Goal: Task Accomplishment & Management: Manage account settings

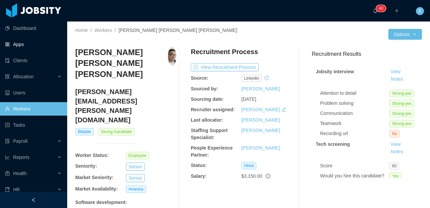
scroll to position [47, 0]
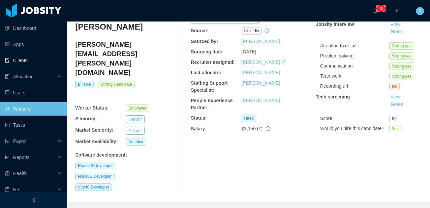
click at [30, 59] on link "Clients" at bounding box center [33, 60] width 57 height 13
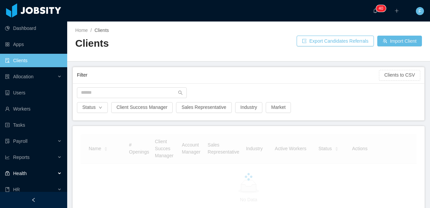
click at [30, 176] on div "Health" at bounding box center [33, 173] width 67 height 13
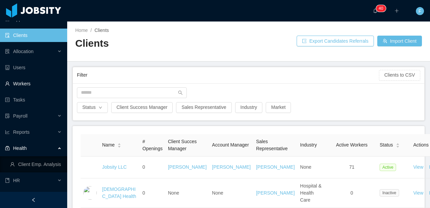
scroll to position [38, 0]
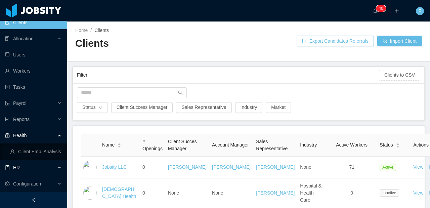
click at [26, 168] on div "HR" at bounding box center [33, 167] width 67 height 13
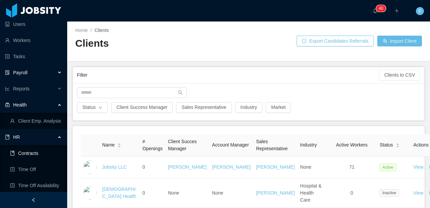
scroll to position [86, 0]
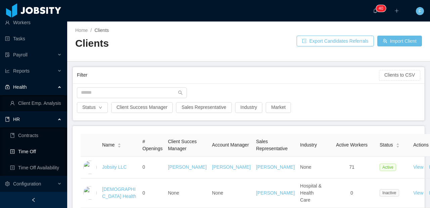
click at [30, 152] on link "Time Off" at bounding box center [36, 151] width 52 height 13
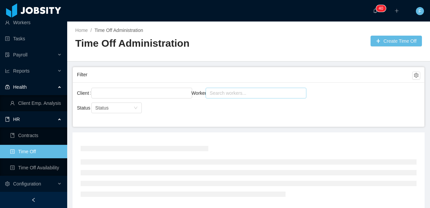
click at [227, 94] on div "Search workers..." at bounding box center [253, 93] width 87 height 7
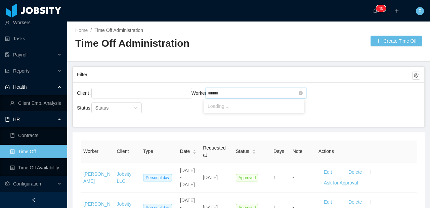
type input "*******"
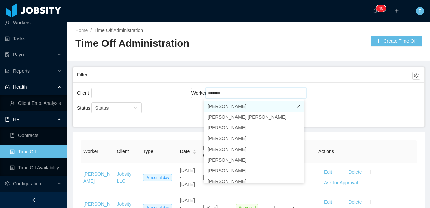
click at [240, 108] on li "Claudia Jimenez" at bounding box center [254, 106] width 101 height 11
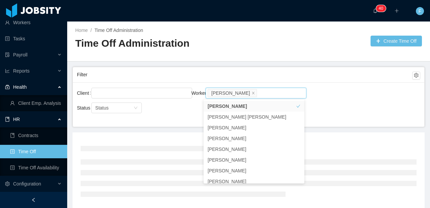
click at [341, 114] on div "Client Worker Search workers... Claudia Jimenez Status Status" at bounding box center [248, 104] width 351 height 44
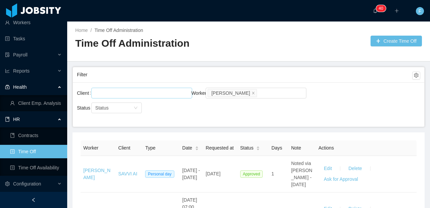
click at [148, 93] on div at bounding box center [140, 93] width 95 height 10
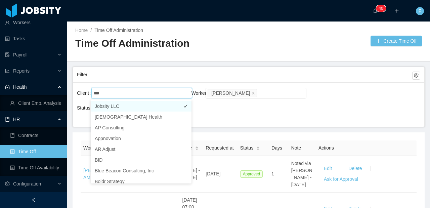
type input "****"
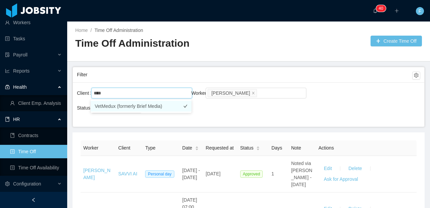
click at [117, 108] on li "VetMedux (formerly Brief Media)" at bounding box center [141, 106] width 101 height 11
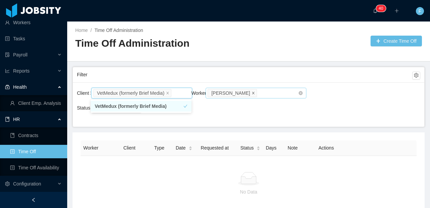
click at [252, 93] on icon "icon: close" at bounding box center [253, 92] width 2 height 2
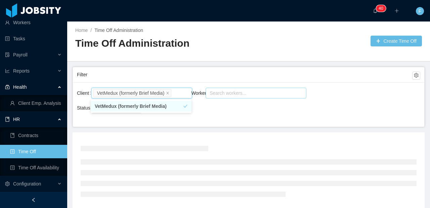
click at [248, 76] on div "Filter" at bounding box center [244, 75] width 335 height 12
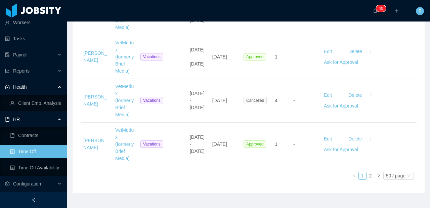
scroll to position [2419, 0]
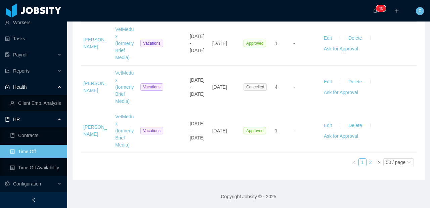
click at [367, 161] on link "2" at bounding box center [370, 162] width 7 height 7
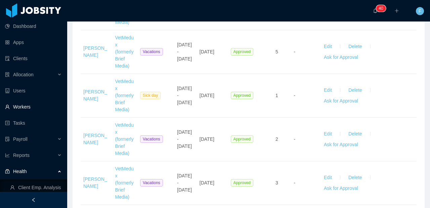
scroll to position [3, 0]
click at [29, 106] on link "Workers" at bounding box center [33, 105] width 57 height 13
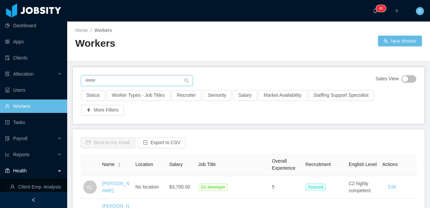
click at [108, 80] on input "text" at bounding box center [137, 80] width 112 height 11
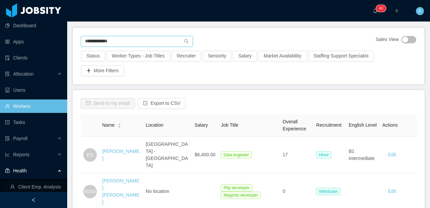
scroll to position [42, 0]
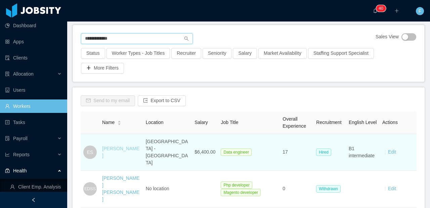
type input "**********"
click at [121, 146] on link "[PERSON_NAME]" at bounding box center [120, 152] width 37 height 12
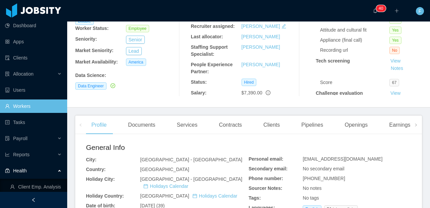
scroll to position [85, 0]
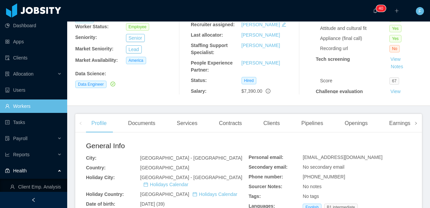
click at [415, 124] on icon "icon: right" at bounding box center [416, 123] width 2 height 3
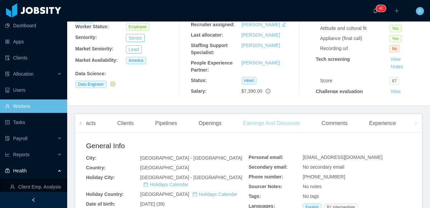
click at [279, 126] on div "Earnings And Discounts" at bounding box center [271, 123] width 68 height 19
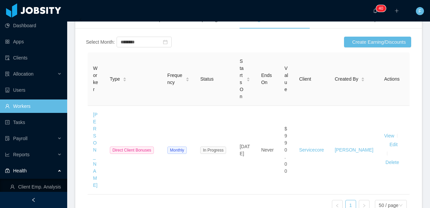
scroll to position [189, 0]
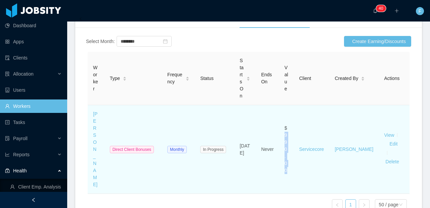
drag, startPoint x: 289, startPoint y: 127, endPoint x: 295, endPoint y: 159, distance: 32.3
click at [294, 159] on td "$990.00" at bounding box center [286, 149] width 15 height 89
click at [311, 158] on td "Servicecore" at bounding box center [312, 149] width 36 height 89
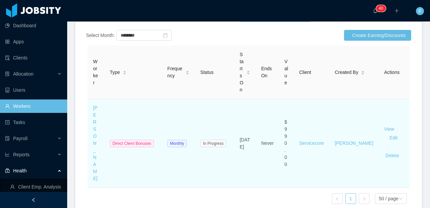
scroll to position [196, 0]
drag, startPoint x: 291, startPoint y: 122, endPoint x: 298, endPoint y: 131, distance: 11.4
click at [294, 131] on td "$990.00" at bounding box center [286, 143] width 15 height 89
click at [256, 122] on td "Jul 22nd, 2025" at bounding box center [244, 143] width 21 height 89
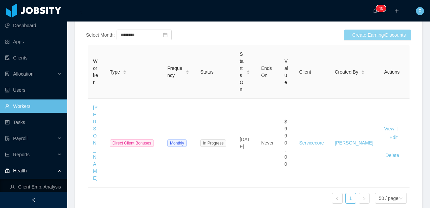
click at [361, 37] on button "Create Earning/Discounts" at bounding box center [377, 35] width 67 height 11
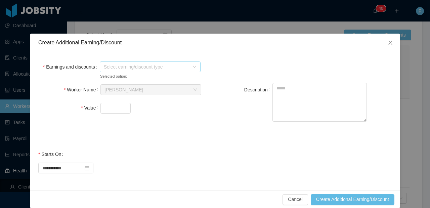
click at [167, 68] on span "Select earning/discount type" at bounding box center [146, 66] width 85 height 7
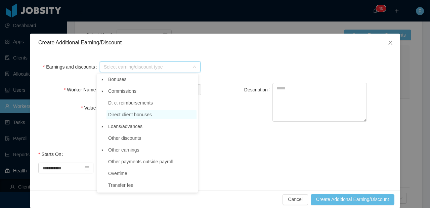
click at [147, 117] on span "Direct client bonuses" at bounding box center [130, 114] width 44 height 5
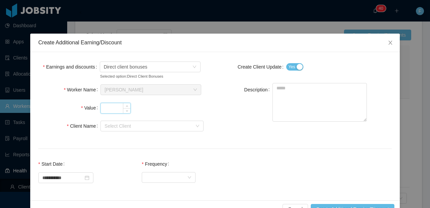
click at [116, 105] on input "Value" at bounding box center [116, 108] width 30 height 10
click at [129, 129] on div "Select Client" at bounding box center [148, 126] width 88 height 7
type input "***"
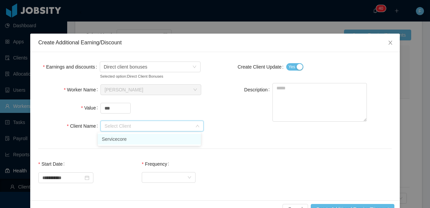
click at [128, 138] on li "Servicecore" at bounding box center [149, 139] width 103 height 11
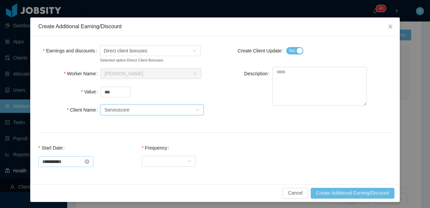
scroll to position [18, 0]
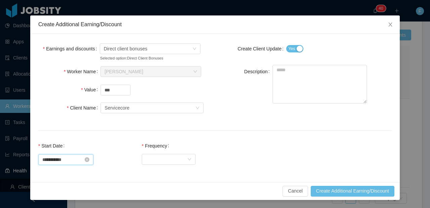
click at [73, 162] on input "**********" at bounding box center [65, 159] width 55 height 11
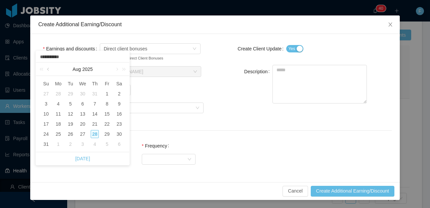
click at [49, 68] on link at bounding box center [49, 68] width 6 height 13
click at [70, 94] on div "1" at bounding box center [70, 94] width 8 height 8
type input "**********"
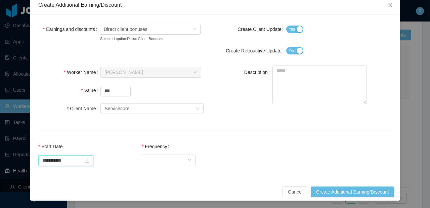
scroll to position [38, 0]
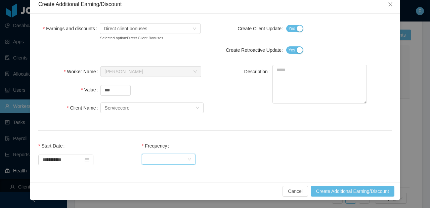
click at [172, 156] on div "Select Frequency" at bounding box center [166, 159] width 41 height 10
click at [178, 185] on li "Monthly" at bounding box center [171, 183] width 54 height 11
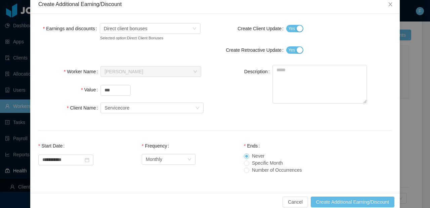
click at [227, 154] on div "**********" at bounding box center [214, 162] width 353 height 46
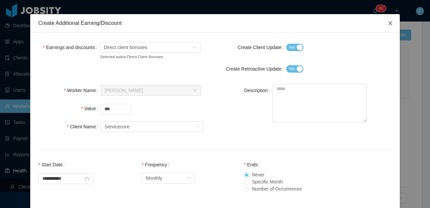
scroll to position [0, 0]
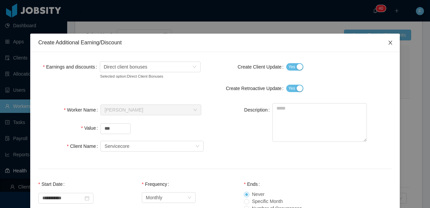
click at [389, 41] on icon "icon: close" at bounding box center [390, 42] width 5 height 5
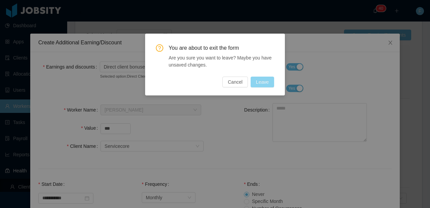
click at [260, 82] on button "Leave" at bounding box center [263, 82] width 24 height 11
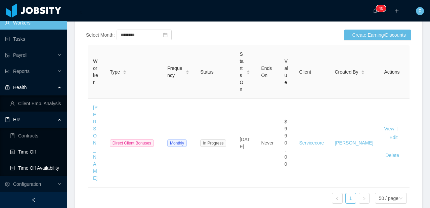
scroll to position [86, 0]
click at [35, 153] on link "Time Off" at bounding box center [36, 151] width 52 height 13
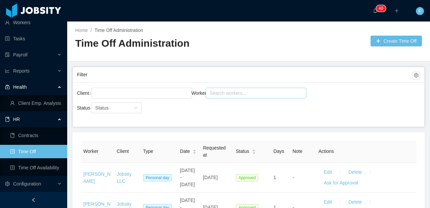
click at [239, 93] on div "Search workers..." at bounding box center [253, 93] width 87 height 7
type input "*****"
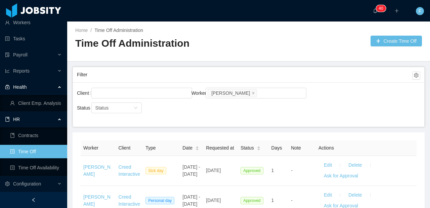
click at [350, 106] on div "Client Worker Search workers... Jairo Gimenes" at bounding box center [248, 96] width 343 height 21
click at [252, 92] on icon "icon: close" at bounding box center [253, 92] width 2 height 2
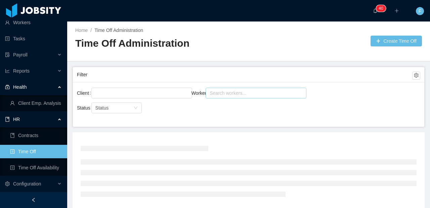
click at [241, 95] on div "Search workers..." at bounding box center [253, 93] width 87 height 7
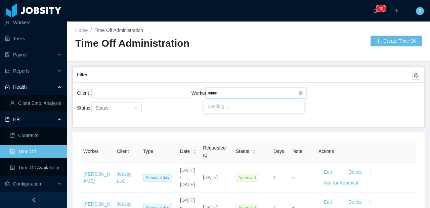
type input "******"
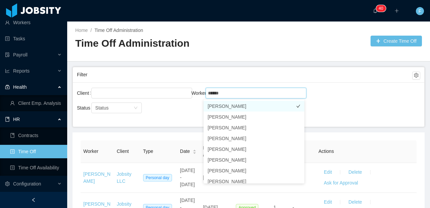
click at [231, 106] on li "Arecio Tirado" at bounding box center [254, 106] width 101 height 11
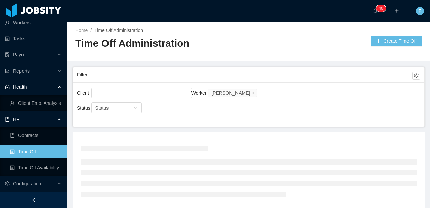
click at [329, 100] on div "Client Worker Search workers... Arecio Tirado" at bounding box center [248, 96] width 343 height 21
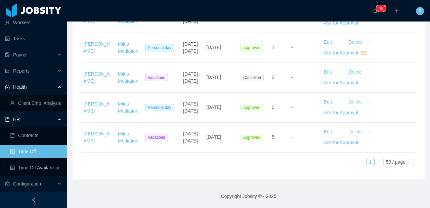
scroll to position [926, 0]
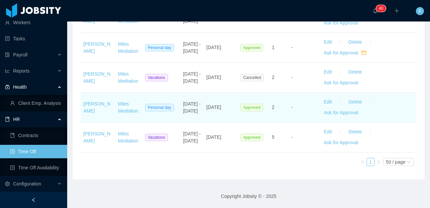
drag, startPoint x: 183, startPoint y: 97, endPoint x: 196, endPoint y: 117, distance: 24.0
click at [196, 117] on td "Aug 28 - Aug 29 2025" at bounding box center [191, 108] width 23 height 30
click at [198, 117] on td "Aug 28 - Aug 29 2025" at bounding box center [191, 108] width 23 height 30
click at [186, 113] on span "Aug 28 - Aug 29 2025" at bounding box center [192, 107] width 18 height 12
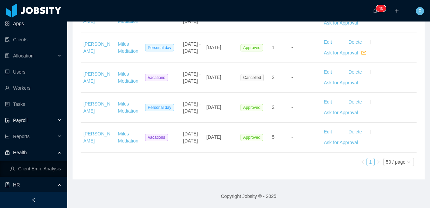
scroll to position [0, 0]
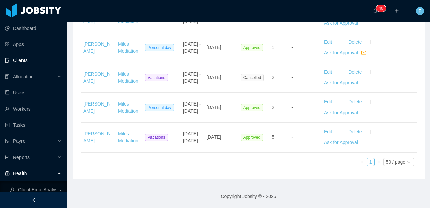
click at [21, 62] on link "Clients" at bounding box center [33, 60] width 57 height 13
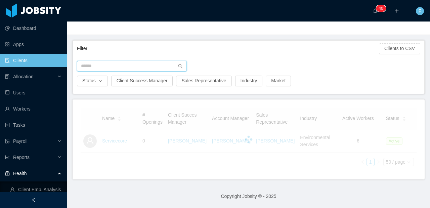
click at [136, 61] on input "text" at bounding box center [132, 66] width 110 height 11
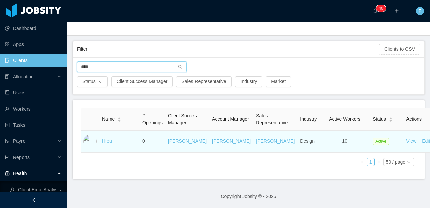
type input "****"
click at [101, 140] on td "Hibu" at bounding box center [119, 142] width 40 height 22
click at [101, 142] on td "Hibu" at bounding box center [119, 142] width 40 height 22
click at [104, 141] on link "Hibu" at bounding box center [107, 140] width 10 height 5
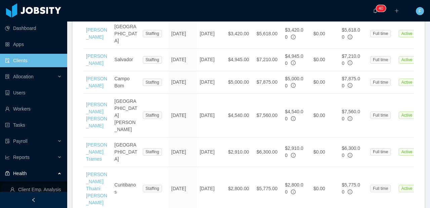
scroll to position [332, 0]
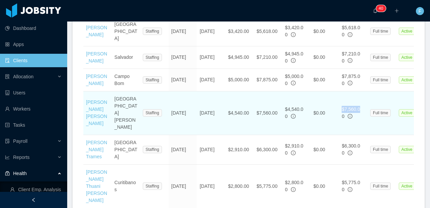
drag, startPoint x: 362, startPoint y: 97, endPoint x: 342, endPoint y: 95, distance: 20.0
click at [342, 106] on div "$7,560.00" at bounding box center [353, 113] width 23 height 14
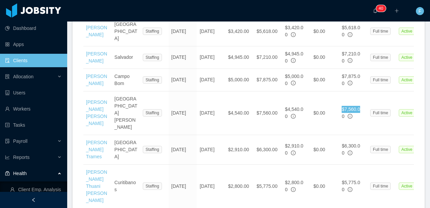
scroll to position [0, 0]
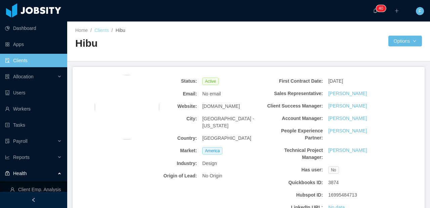
click at [107, 30] on link "Clients" at bounding box center [101, 30] width 14 height 5
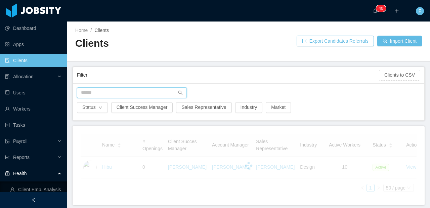
click at [109, 95] on input "text" at bounding box center [132, 92] width 110 height 11
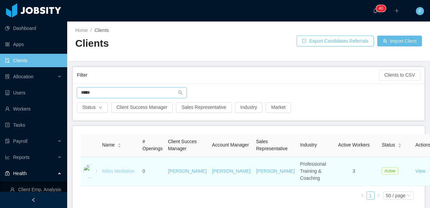
type input "*****"
click at [123, 174] on link "Miles Mediation" at bounding box center [118, 170] width 33 height 5
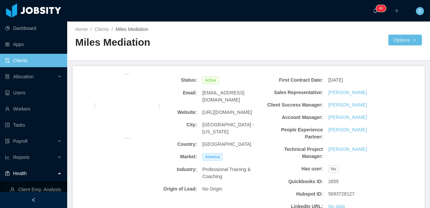
scroll to position [1, 0]
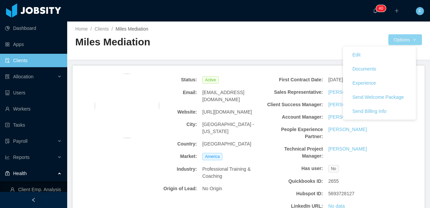
click at [405, 37] on button "Options" at bounding box center [405, 39] width 34 height 11
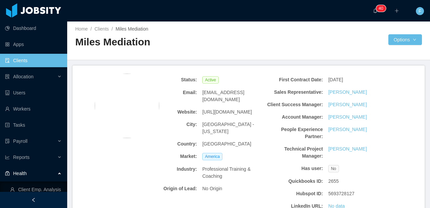
click at [360, 53] on div "Home / Clients / Miles Mediation / Miles Mediation Options" at bounding box center [248, 40] width 363 height 40
click at [388, 40] on button "Options" at bounding box center [405, 39] width 34 height 11
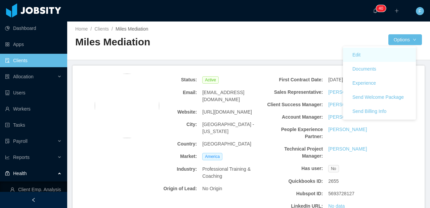
click at [373, 56] on link "Edit" at bounding box center [379, 55] width 73 height 14
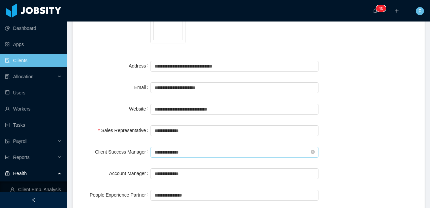
scroll to position [91, 0]
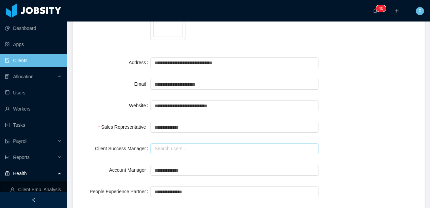
click at [213, 149] on input "text" at bounding box center [234, 148] width 168 height 11
type input "**********"
click at [205, 166] on input "text" at bounding box center [234, 170] width 168 height 11
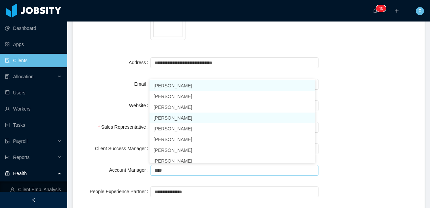
scroll to position [3, 0]
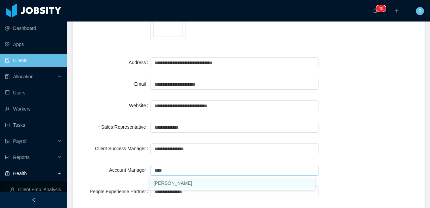
click at [175, 184] on li "Martina Dousdebes" at bounding box center [232, 183] width 166 height 11
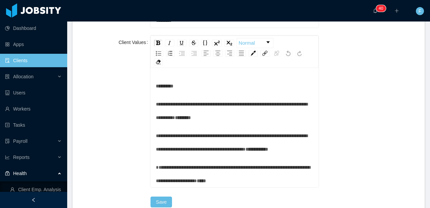
scroll to position [879, 0]
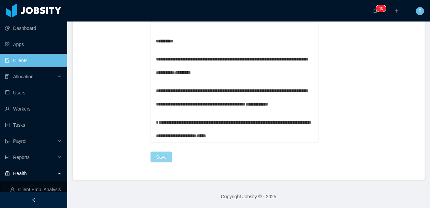
type input "**********"
click at [155, 156] on button "Save" at bounding box center [160, 156] width 21 height 11
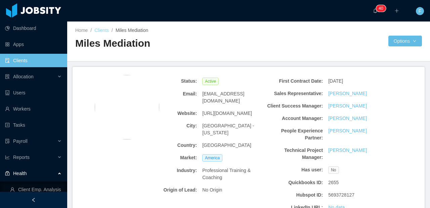
click at [103, 30] on link "Clients" at bounding box center [101, 30] width 14 height 5
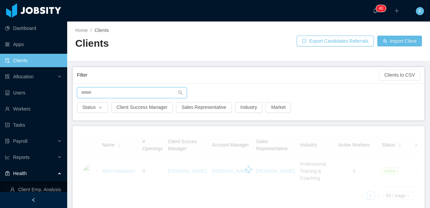
click at [104, 92] on input "text" at bounding box center [132, 92] width 110 height 11
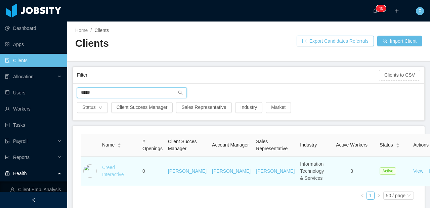
type input "*****"
click at [108, 174] on link "Creed Interactive" at bounding box center [113, 171] width 22 height 12
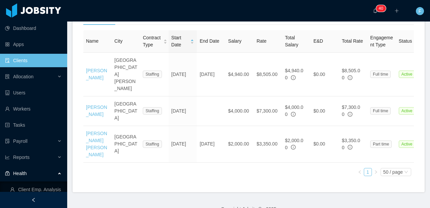
scroll to position [271, 0]
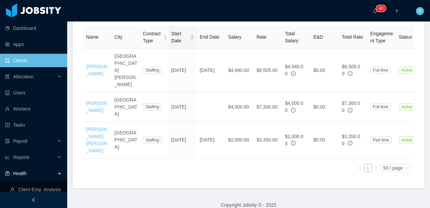
click at [144, 21] on div "All" at bounding box center [137, 13] width 24 height 15
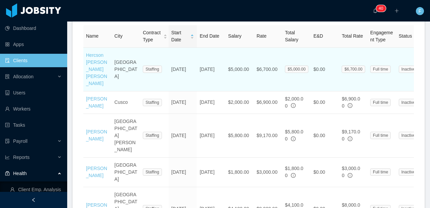
scroll to position [272, 0]
drag, startPoint x: 211, startPoint y: 91, endPoint x: 200, endPoint y: 83, distance: 14.0
click at [200, 83] on td "Aug 19th, 2025" at bounding box center [211, 69] width 29 height 44
drag, startPoint x: 200, startPoint y: 83, endPoint x: 213, endPoint y: 91, distance: 14.8
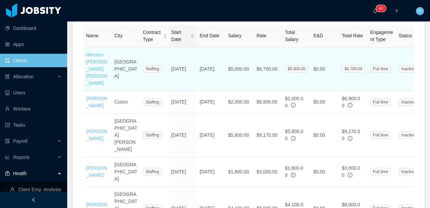
click at [213, 91] on td "Aug 19th, 2025" at bounding box center [211, 69] width 29 height 44
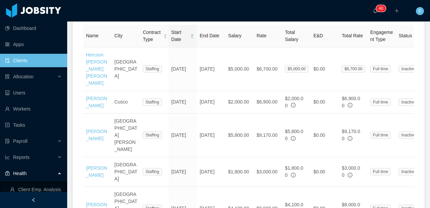
click at [104, 15] on span "Active" at bounding box center [99, 11] width 20 height 5
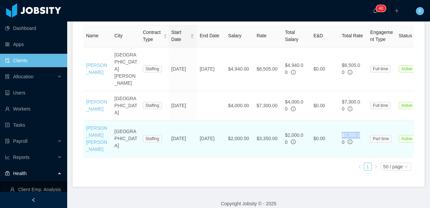
drag, startPoint x: 357, startPoint y: 133, endPoint x: 340, endPoint y: 133, distance: 17.1
click at [340, 133] on td "$3,350.00" at bounding box center [353, 139] width 29 height 37
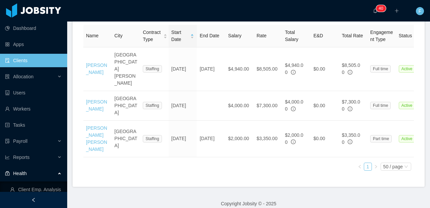
scroll to position [86, 0]
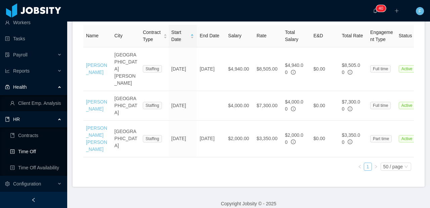
click at [30, 153] on link "Time Off" at bounding box center [36, 151] width 52 height 13
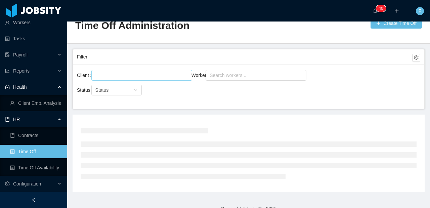
click at [161, 72] on div at bounding box center [140, 75] width 95 height 10
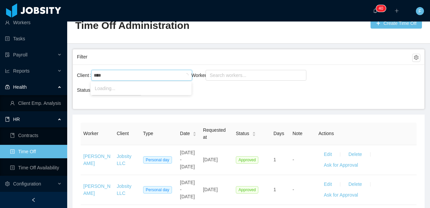
type input "*****"
click at [125, 90] on li "Creed Interactive" at bounding box center [141, 88] width 101 height 11
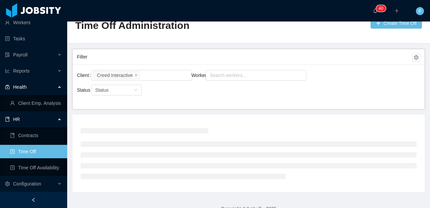
click at [232, 97] on div "Client Creed Interactive Worker Search workers... Status Status" at bounding box center [248, 86] width 351 height 44
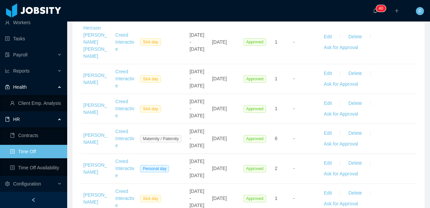
scroll to position [1767, 0]
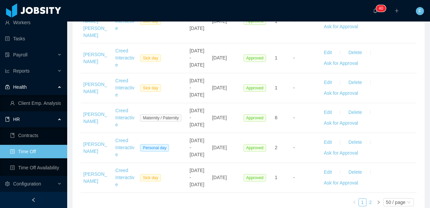
click at [367, 198] on link "2" at bounding box center [370, 201] width 7 height 7
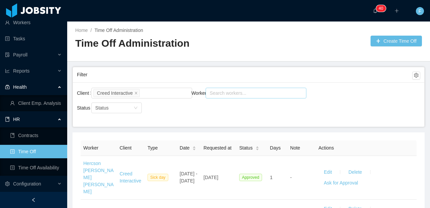
click at [216, 93] on div "Search workers..." at bounding box center [253, 93] width 87 height 7
type input "***"
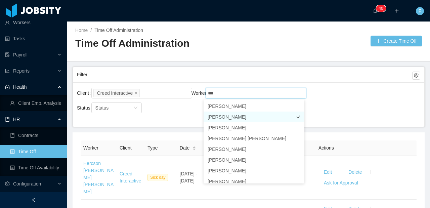
click at [237, 115] on li "Jairo Gimenes" at bounding box center [254, 116] width 101 height 11
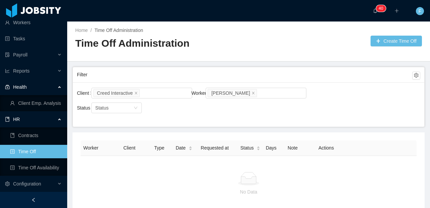
click at [340, 96] on div "Client Creed Interactive Worker Search workers... Jairo Gimenes" at bounding box center [248, 96] width 343 height 21
click at [137, 93] on icon "icon: close" at bounding box center [135, 92] width 3 height 3
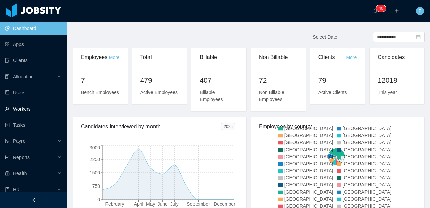
drag, startPoint x: 24, startPoint y: 112, endPoint x: 28, endPoint y: 110, distance: 4.2
click at [24, 112] on link "Workers" at bounding box center [33, 108] width 57 height 13
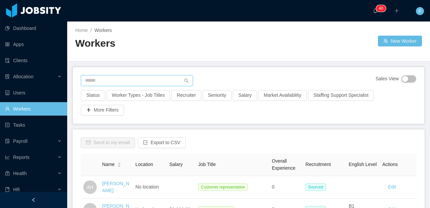
click at [122, 83] on input "text" at bounding box center [137, 80] width 112 height 11
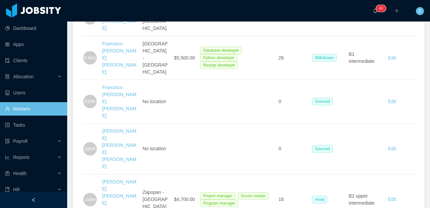
scroll to position [319, 0]
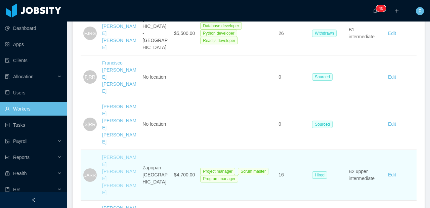
type input "**********"
click at [115, 154] on link "[PERSON_NAME] [PERSON_NAME] [PERSON_NAME]" at bounding box center [119, 174] width 34 height 41
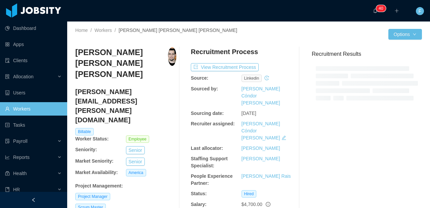
click at [265, 173] on div "People Experience Partner: [PERSON_NAME] Rais" at bounding box center [241, 180] width 101 height 14
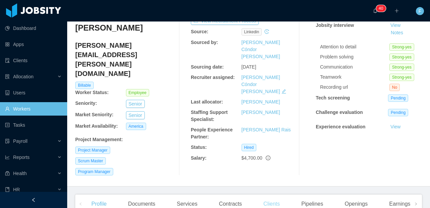
scroll to position [47, 0]
click at [271, 194] on div "Clients" at bounding box center [271, 203] width 27 height 19
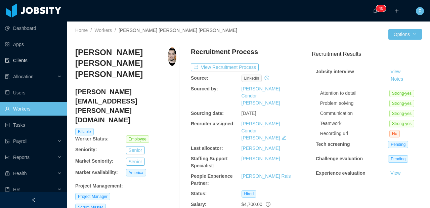
click at [25, 65] on link "Clients" at bounding box center [33, 60] width 57 height 13
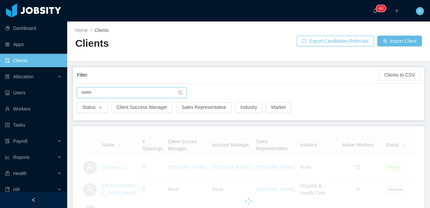
click at [106, 92] on input "text" at bounding box center [132, 92] width 110 height 11
type input "*"
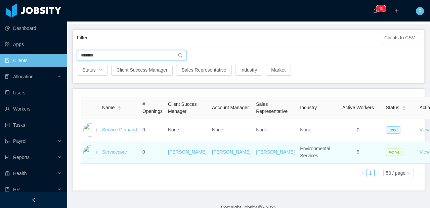
scroll to position [56, 0]
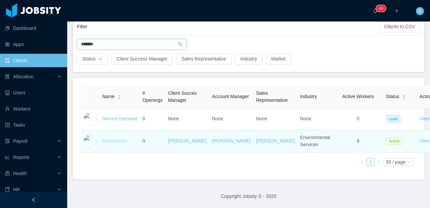
type input "*******"
click at [126, 143] on link "Servicecore" at bounding box center [114, 140] width 25 height 5
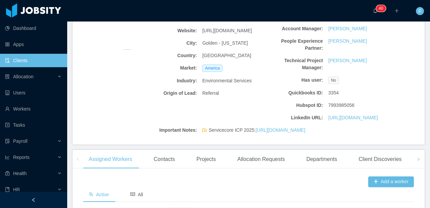
scroll to position [304, 0]
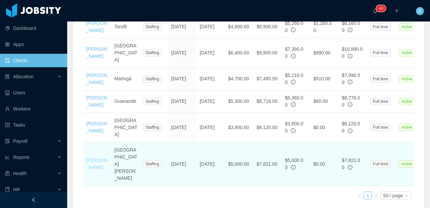
click at [95, 164] on link "[PERSON_NAME]" at bounding box center [96, 164] width 21 height 12
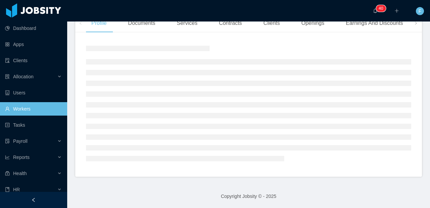
scroll to position [135, 0]
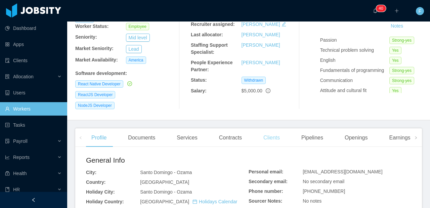
click at [282, 131] on div "Clients" at bounding box center [271, 137] width 27 height 19
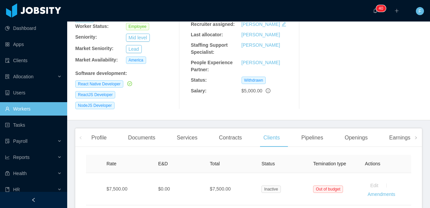
scroll to position [177, 0]
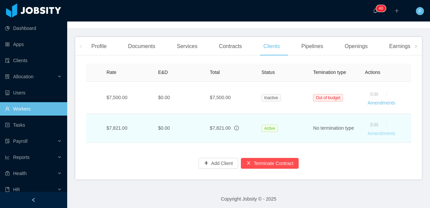
click at [372, 131] on link "Amendments" at bounding box center [381, 133] width 28 height 5
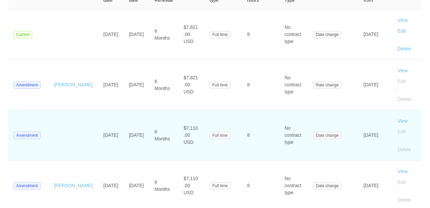
scroll to position [95, 0]
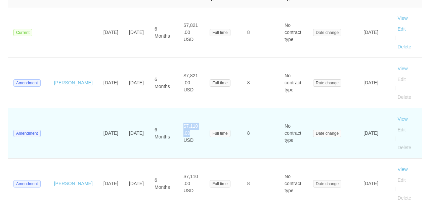
drag, startPoint x: 186, startPoint y: 127, endPoint x: 154, endPoint y: 131, distance: 32.4
click at [178, 129] on td "$7,110.00 USD" at bounding box center [191, 133] width 26 height 50
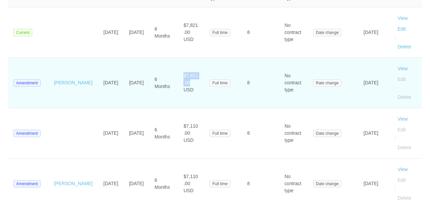
drag, startPoint x: 182, startPoint y: 78, endPoint x: 155, endPoint y: 82, distance: 27.2
click at [178, 82] on td "$7,821.00 USD" at bounding box center [191, 83] width 26 height 50
